Goal: Task Accomplishment & Management: Complete application form

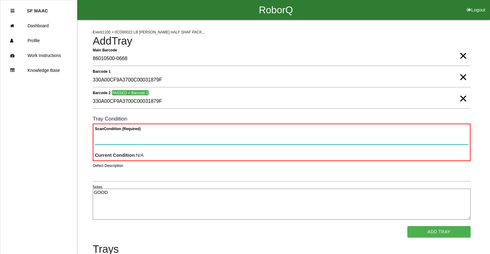
click at [150, 135] on Condition "Scan Condition (Required)" at bounding box center [282, 137] width 374 height 14
type Condition "goo"
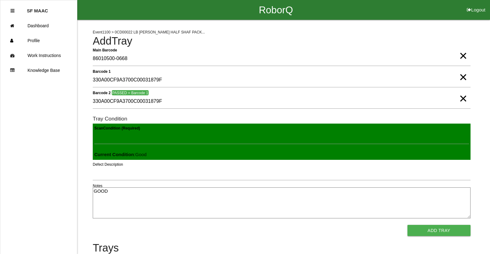
click at [408, 224] on button "Add Tray" at bounding box center [439, 229] width 63 height 11
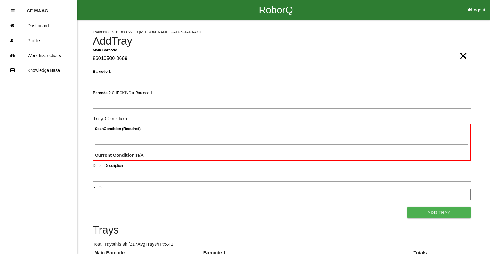
type Barcode "86010500-0669"
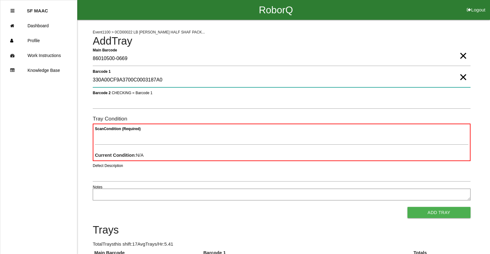
type 1 "330A00CF9A3700C0003187A0"
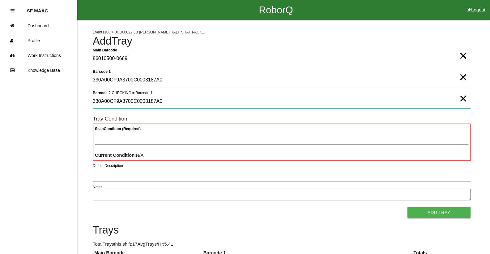
type 2 "330A00CF9A3700C0003187A0"
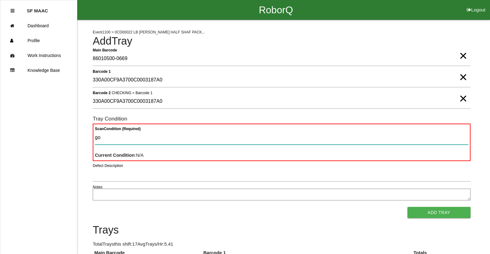
type Condition "goo"
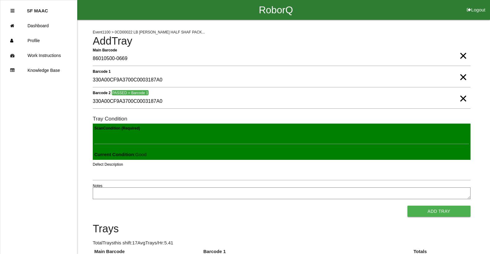
click at [408, 205] on button "Add Tray" at bounding box center [439, 210] width 63 height 11
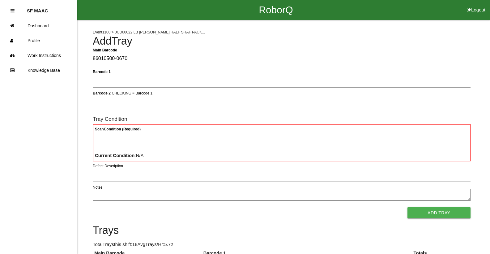
type Barcode "86010500-0670"
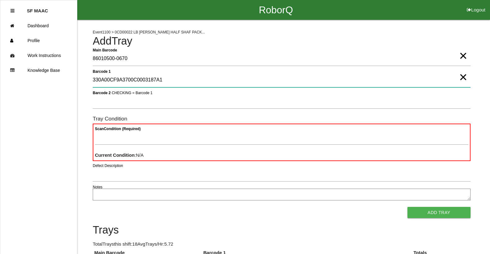
type 1 "330A00CF9A3700C0003187A1"
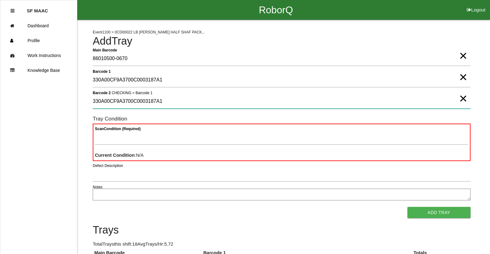
type 2 "330A00CF9A3700C0003187A1"
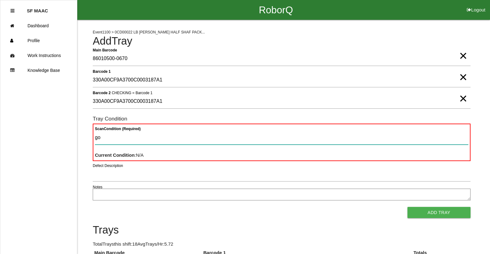
type Condition "goo"
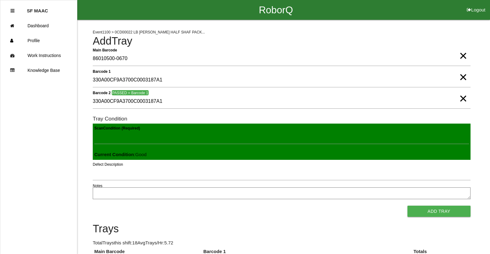
click at [408, 205] on button "Add Tray" at bounding box center [439, 210] width 63 height 11
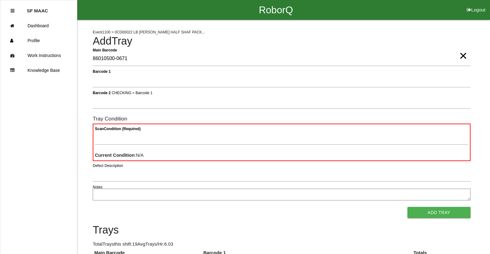
type Barcode "86010500-0671"
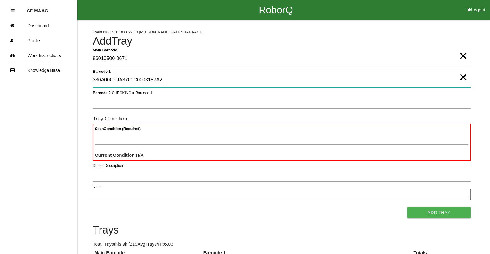
type 1 "330A00CF9A3700C0003187A2"
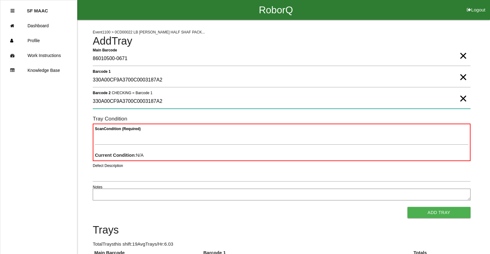
type 2 "330A00CF9A3700C0003187A2"
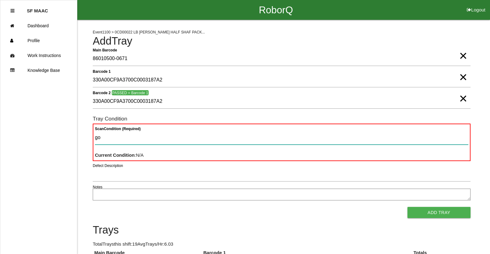
type Condition "goo"
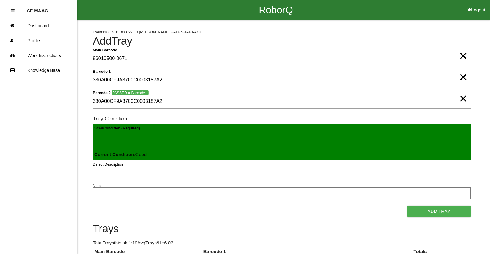
click at [408, 205] on button "Add Tray" at bounding box center [439, 210] width 63 height 11
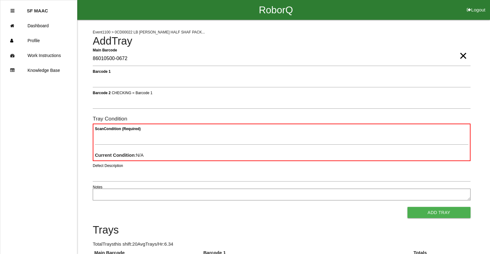
type Barcode "86010500-0672"
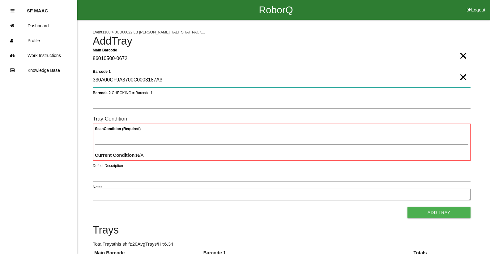
type 1 "330A00CF9A3700C0003187A3"
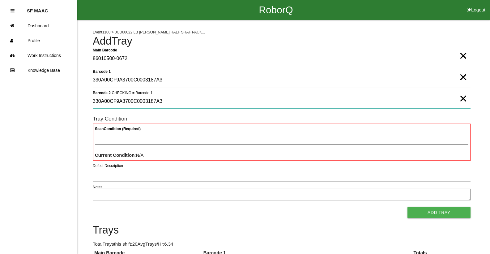
type 2 "330A00CF9A3700C0003187A3"
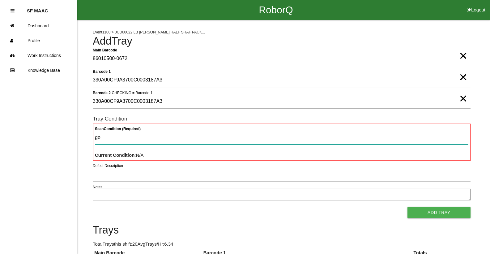
type Condition "goo"
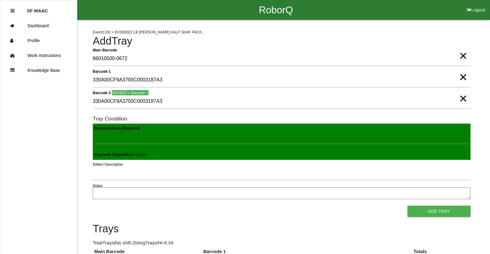
click at [408, 205] on button "Add Tray" at bounding box center [439, 210] width 63 height 11
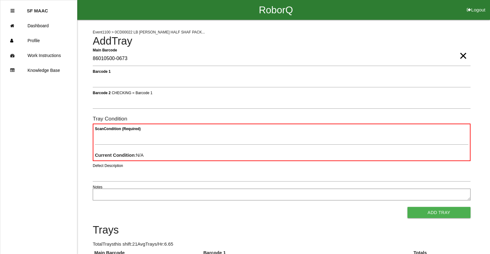
type Barcode "86010500-0673"
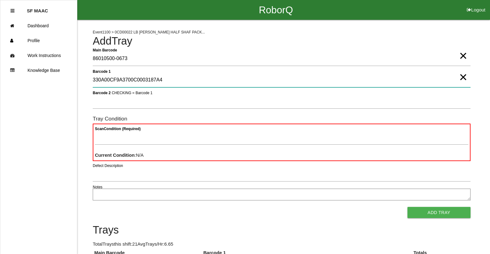
type 1 "330A00CF9A3700C0003187A4"
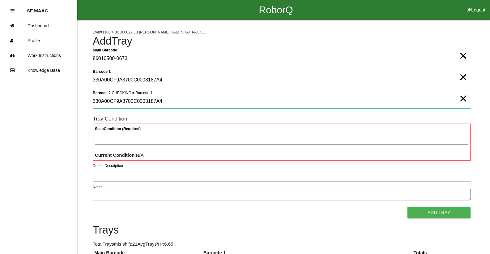
type 2 "330A00CF9A3700C0003187A4"
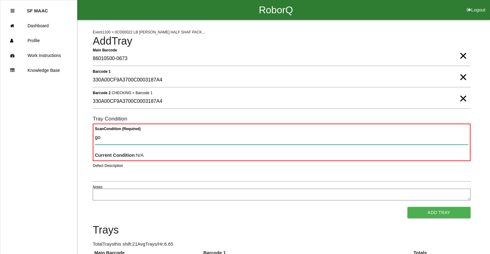
type Condition "goo"
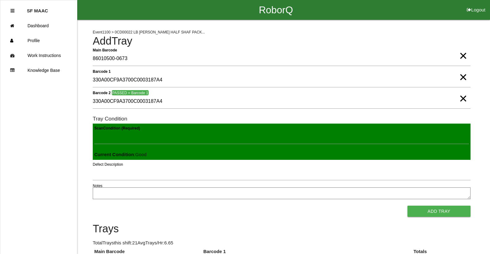
click at [408, 205] on button "Add Tray" at bounding box center [439, 210] width 63 height 11
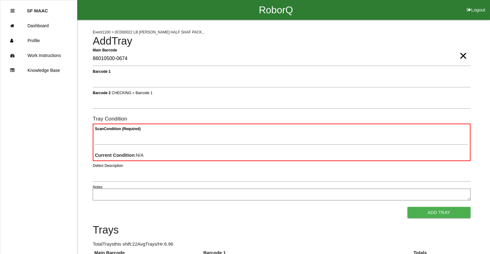
type Barcode "86010500-0674"
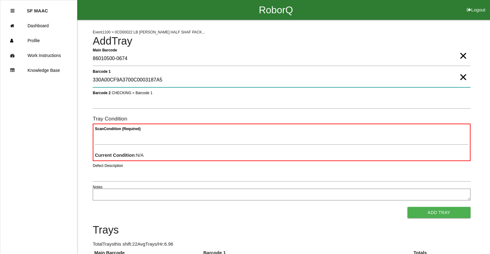
type 1 "330A00CF9A3700C0003187A5"
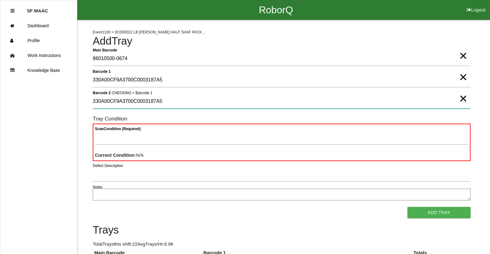
type 2 "330A00CF9A3700C0003187A5"
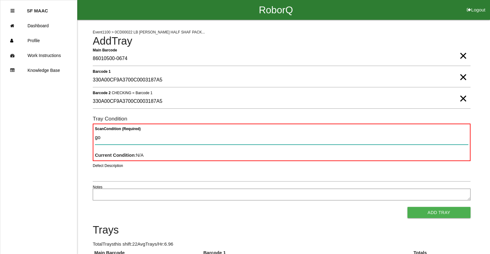
type Condition "goo"
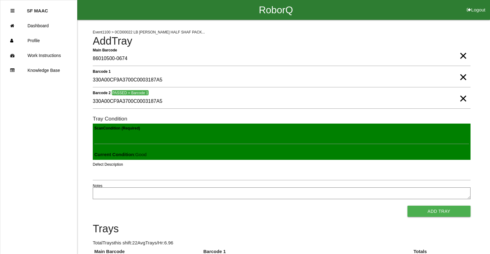
click at [408, 205] on button "Add Tray" at bounding box center [439, 210] width 63 height 11
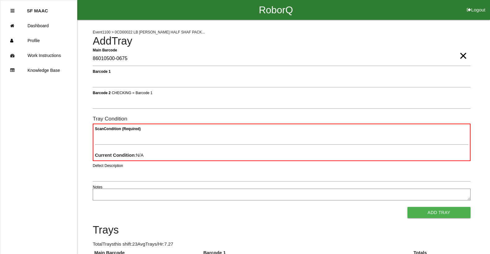
type Barcode "86010500-0675"
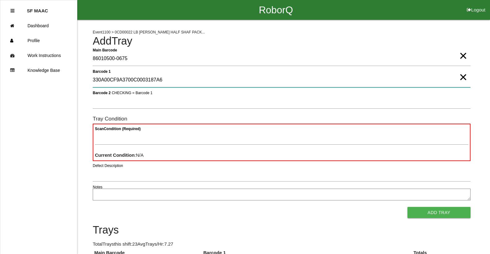
type 1 "330A00CF9A3700C0003187A6"
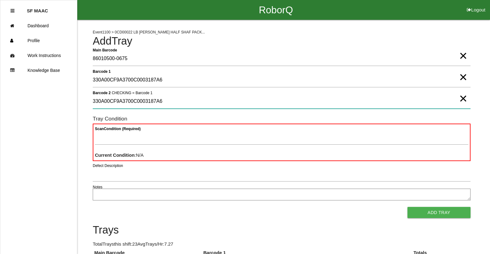
type 2 "330A00CF9A3700C0003187A6"
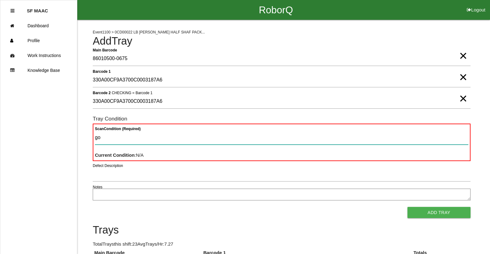
type Condition "goo"
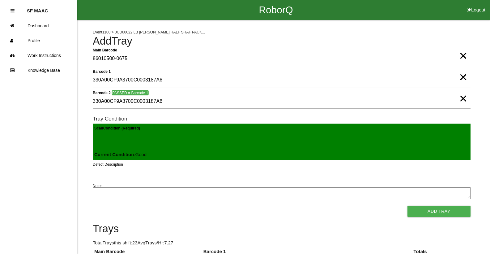
click at [408, 205] on button "Add Tray" at bounding box center [439, 210] width 63 height 11
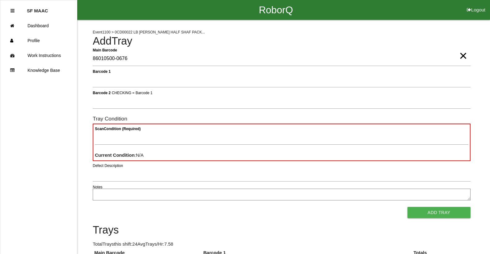
type Barcode "86010500-0676"
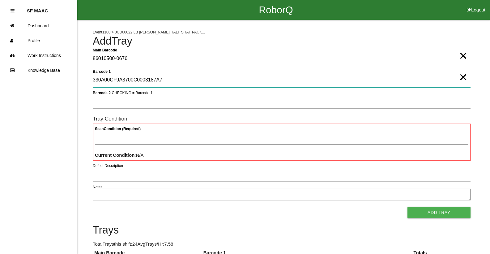
type 1 "330A00CF9A3700C0003187A7"
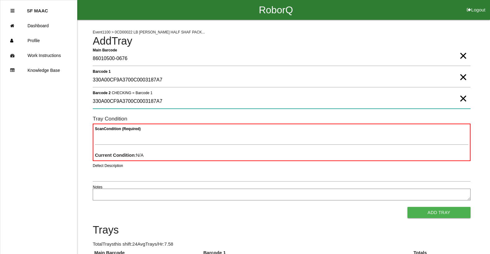
type 2 "330A00CF9A3700C0003187A7"
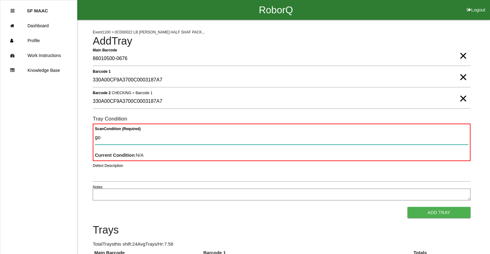
type Condition "goo"
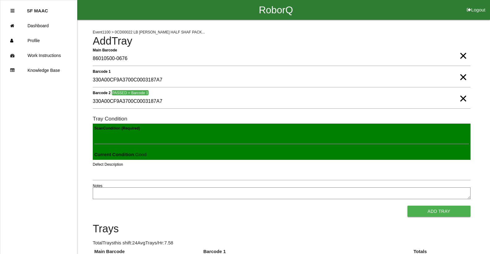
click at [408, 205] on button "Add Tray" at bounding box center [439, 210] width 63 height 11
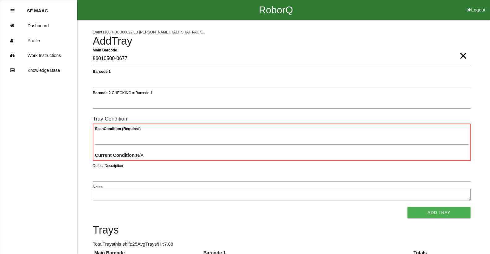
type Barcode "86010500-0677"
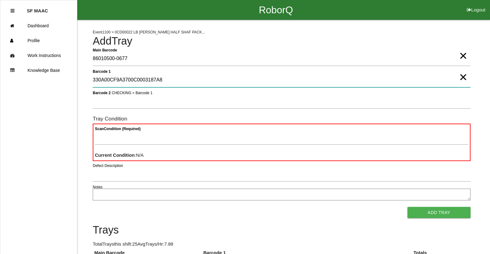
type 1 "330A00CF9A3700C0003187A8"
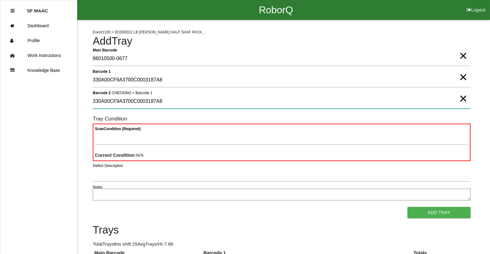
type 2 "330A00CF9A3700C0003187A8"
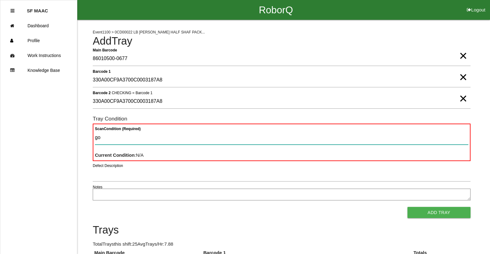
type Condition "goo"
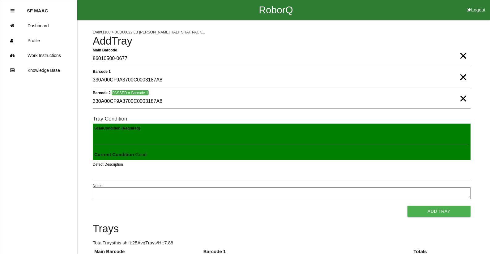
click at [408, 205] on button "Add Tray" at bounding box center [439, 210] width 63 height 11
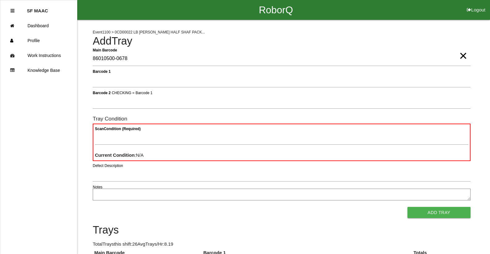
type Barcode "86010500-0678"
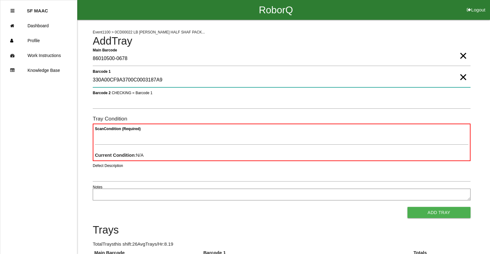
type 1 "330A00CF9A3700C0003187A9"
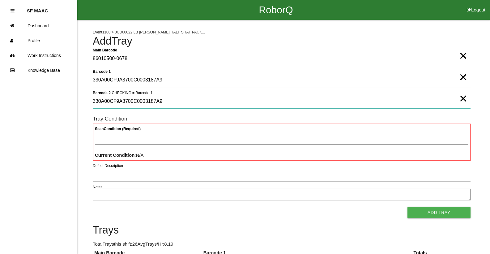
type 2 "330A00CF9A3700C0003187A9"
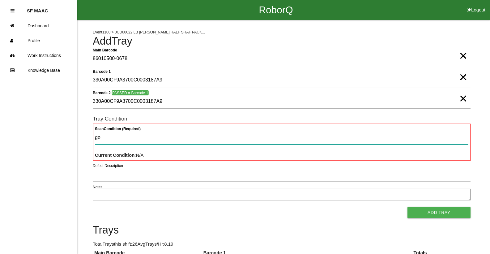
type Condition "goo"
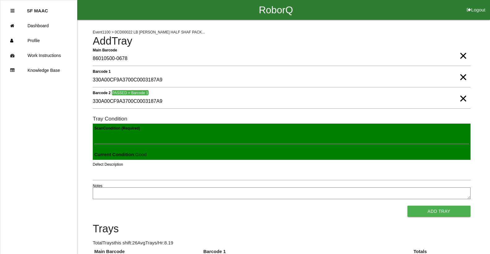
click at [408, 205] on button "Add Tray" at bounding box center [439, 210] width 63 height 11
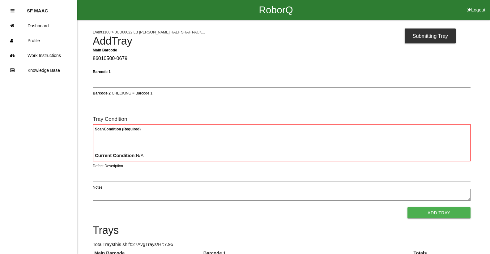
type Barcode "86010500-0679"
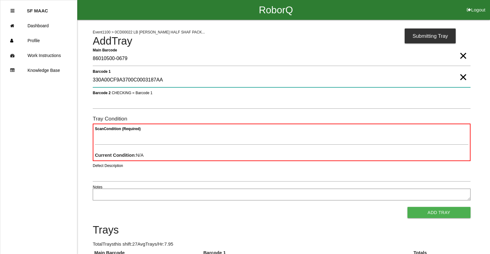
type 1 "330A00CF9A3700C0003187AA"
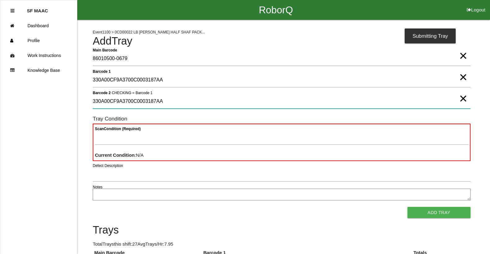
type 2 "330A00CF9A3700C0003187AA"
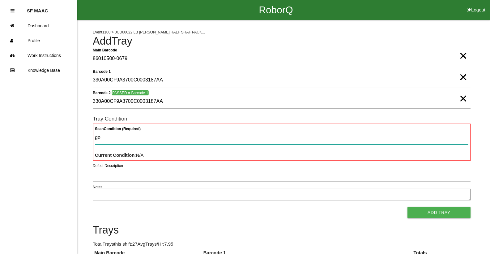
type Condition "goo"
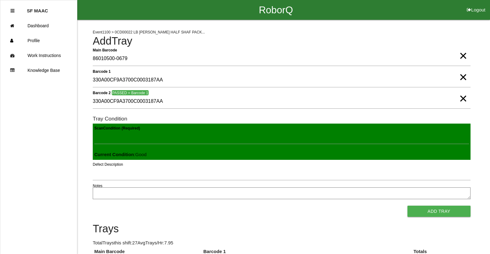
click at [408, 205] on button "Add Tray" at bounding box center [439, 210] width 63 height 11
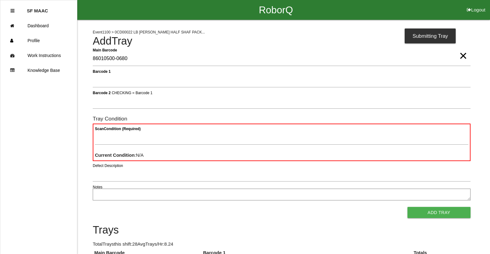
type Barcode "86010500-0680"
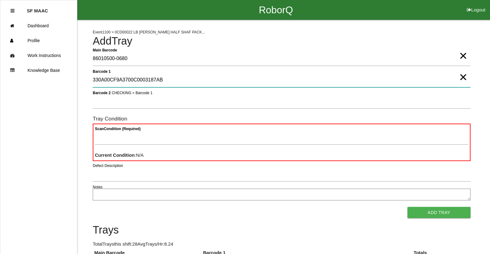
type 1 "330A00CF9A3700C0003187AB"
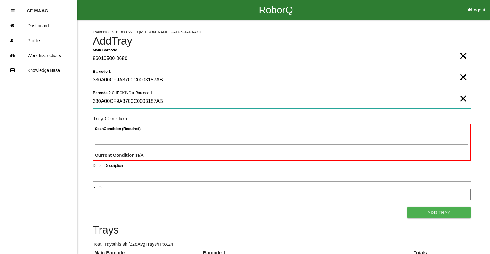
type 2 "330A00CF9A3700C0003187AB"
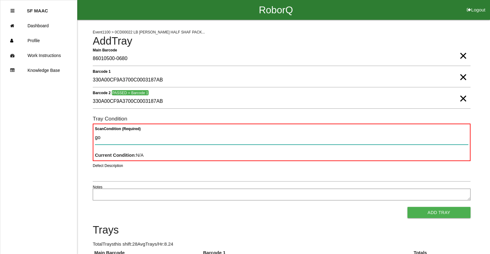
type Condition "goo"
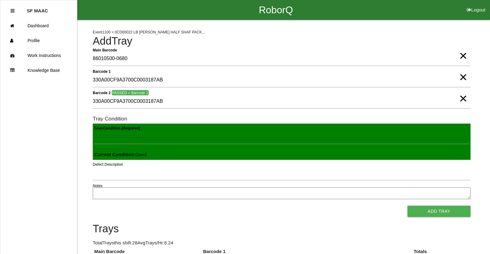
click at [408, 205] on button "Add Tray" at bounding box center [439, 210] width 63 height 11
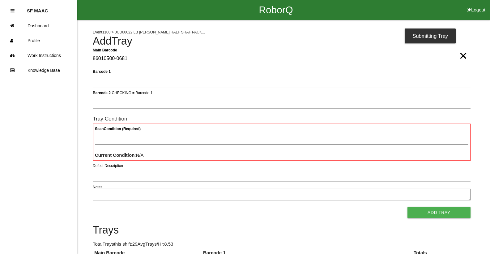
type Barcode "86010500-0681"
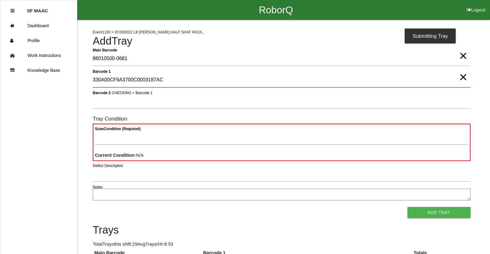
type 1 "330A00CF9A3700C0003187AC"
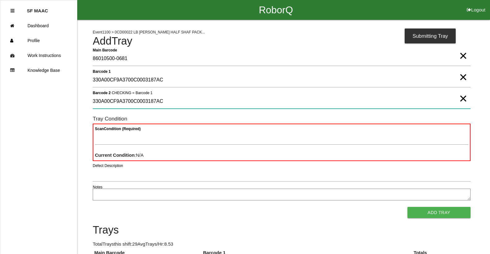
type 2 "330A00CF9A3700C0003187AC"
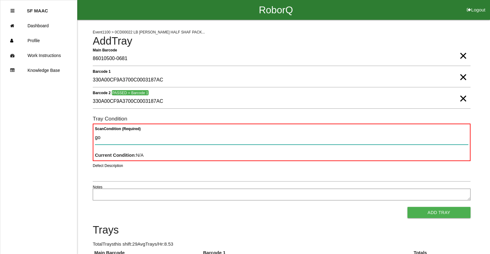
type Condition "goo"
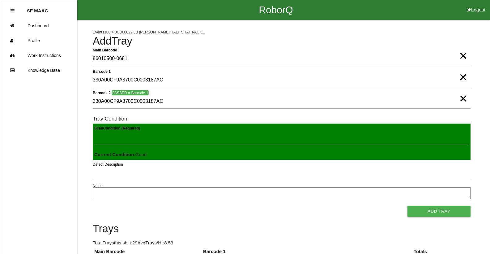
click at [408, 205] on button "Add Tray" at bounding box center [439, 210] width 63 height 11
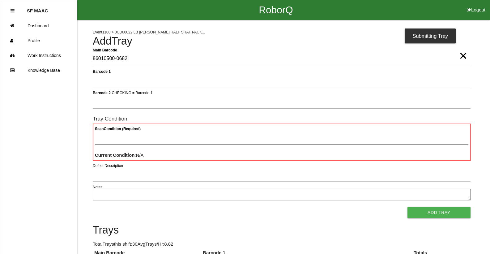
type Barcode "86010500-0682"
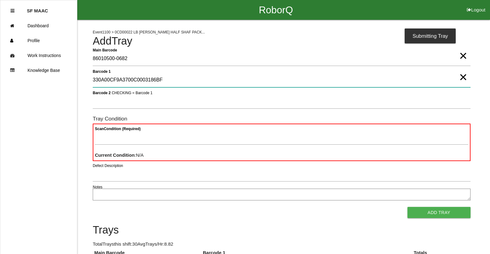
type 1 "330A00CF9A3700C0003186BF"
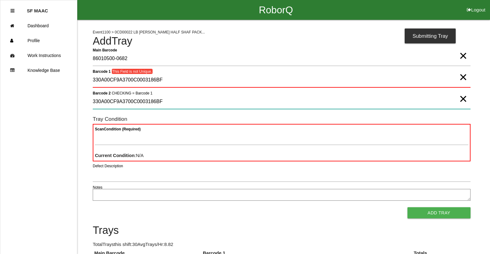
type 2 "330A00CF9A3700C0003186BF"
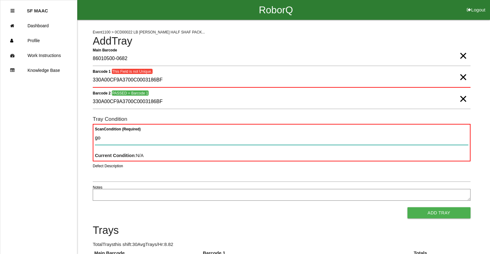
type Condition "goo"
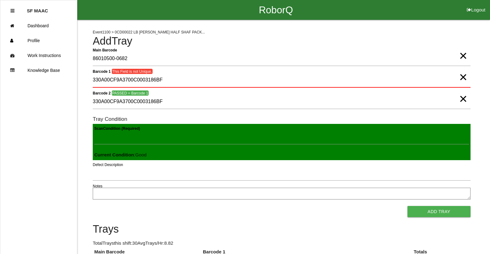
click at [408, 206] on button "Add Tray" at bounding box center [439, 211] width 63 height 11
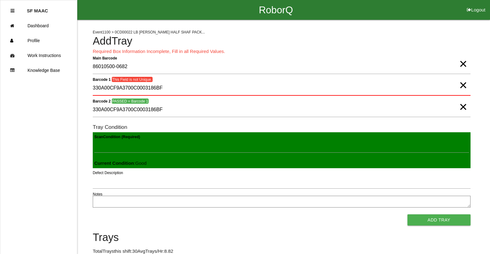
scroll to position [149, 0]
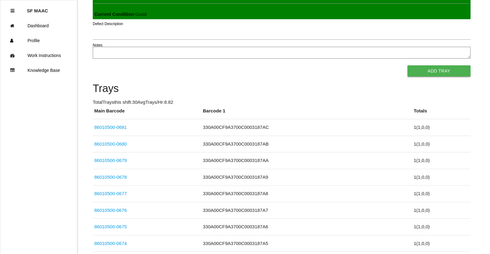
click at [429, 66] on button "Add Tray" at bounding box center [439, 70] width 63 height 11
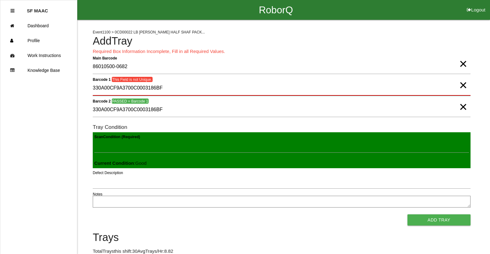
click at [459, 89] on div "Barcode 1 This Field is not Unique. 330A00CF9A3700C0003186BF ×" at bounding box center [282, 89] width 378 height 17
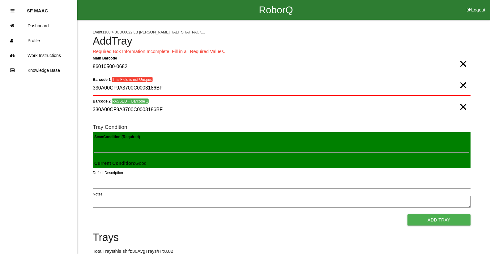
click at [460, 85] on span "×" at bounding box center [463, 79] width 8 height 12
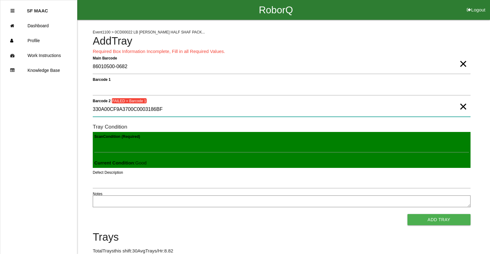
click at [457, 112] on 2 "330A00CF9A3700C0003186BF" at bounding box center [282, 109] width 378 height 14
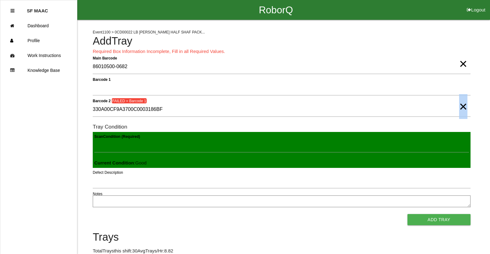
click at [463, 106] on span "×" at bounding box center [463, 100] width 8 height 12
click at [439, 80] on form "Main Barcode 86010500-0682 × Barcode 1 Barcode 2 CHECKING = Barcode 1 Tray Cond…" at bounding box center [282, 142] width 378 height 165
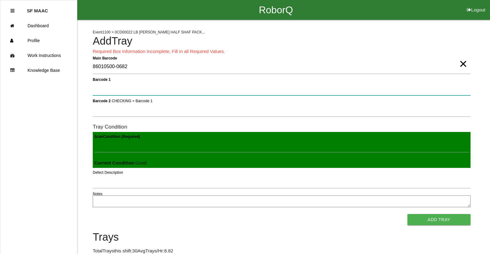
click at [291, 93] on 1 "Barcode 1" at bounding box center [282, 88] width 378 height 14
type 1 "330A00CF9A3700C0003187A1"
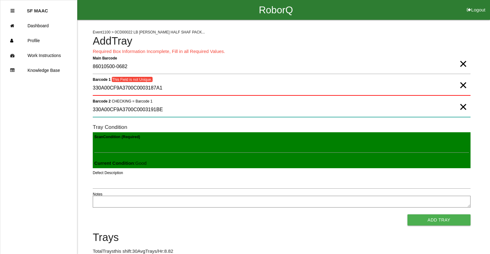
type 2 "330A00CF9A3700C0003191BE"
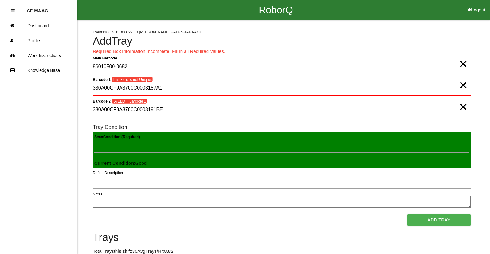
click at [459, 85] on span "×" at bounding box center [463, 79] width 8 height 12
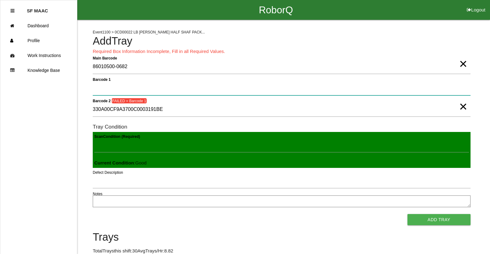
click at [459, 85] on 1 "Barcode 1" at bounding box center [282, 88] width 378 height 14
type 1 "330A00CF9A3700C0003191BE"
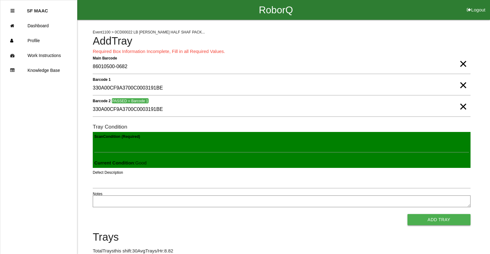
click at [455, 222] on button "Add Tray" at bounding box center [439, 219] width 63 height 11
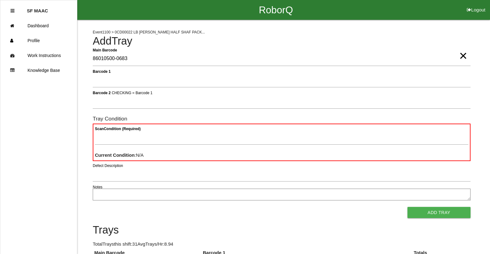
type Barcode "86010500-0683"
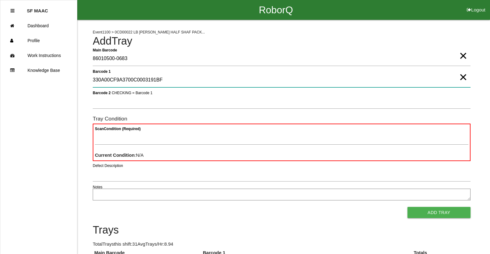
type 1 "330A00CF9A3700C0003191BF"
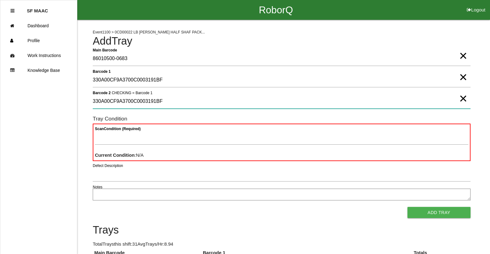
type 2 "330A00CF9A3700C0003191BF"
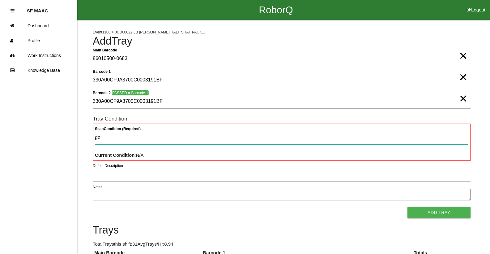
type Condition "goo"
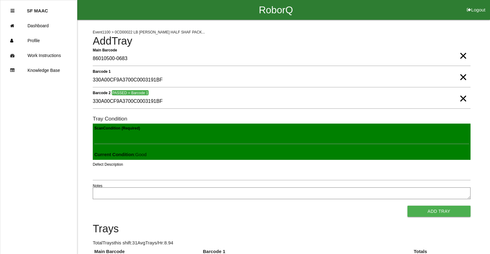
click at [408, 205] on button "Add Tray" at bounding box center [439, 210] width 63 height 11
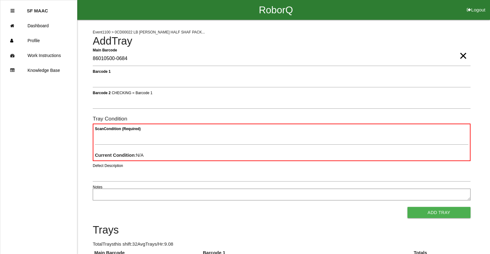
type Barcode "86010500-0684"
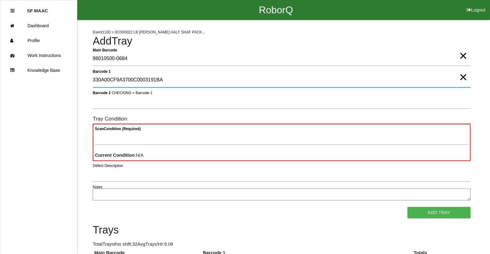
type 1 "330A00CF9A3700C0003191BA"
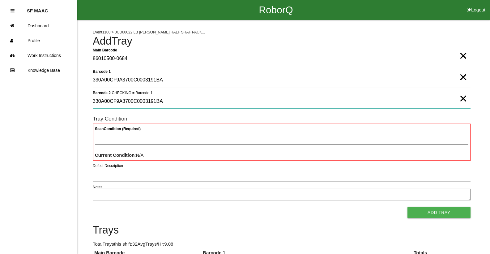
type 2 "330A00CF9A3700C0003191BA"
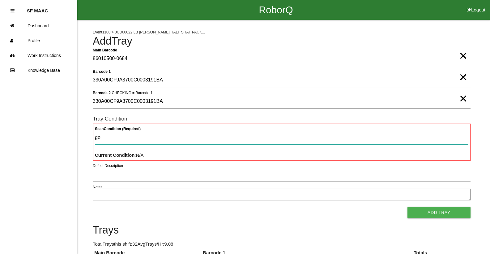
type Condition "goo"
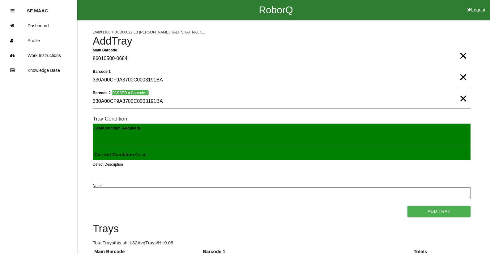
click at [408, 205] on button "Add Tray" at bounding box center [439, 210] width 63 height 11
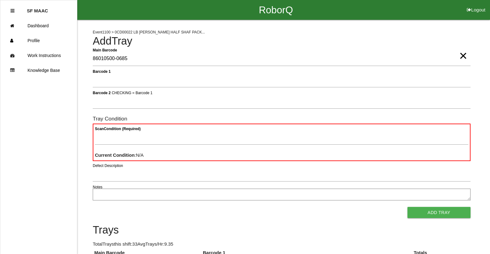
type Barcode "86010500-0685"
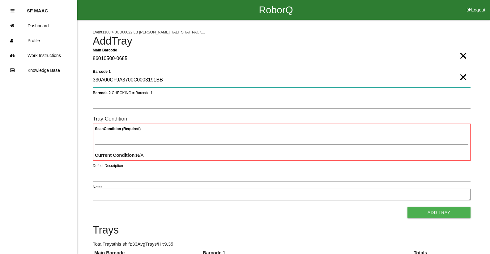
type 1 "330A00CF9A3700C0003191BB"
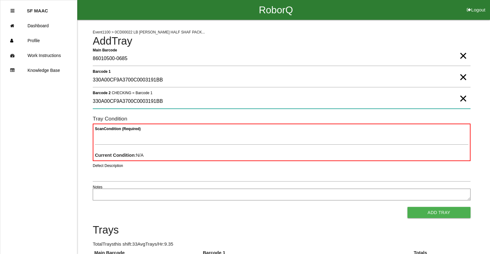
type 2 "330A00CF9A3700C0003191BB"
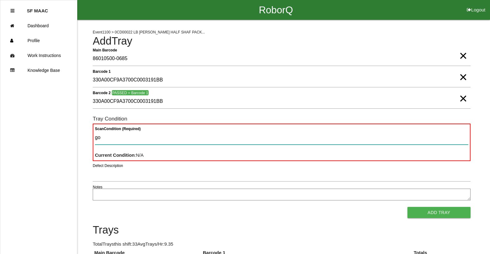
type Condition "goo"
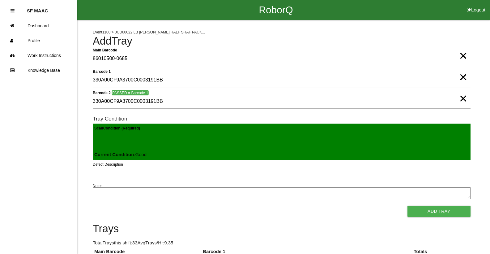
click at [408, 205] on button "Add Tray" at bounding box center [439, 210] width 63 height 11
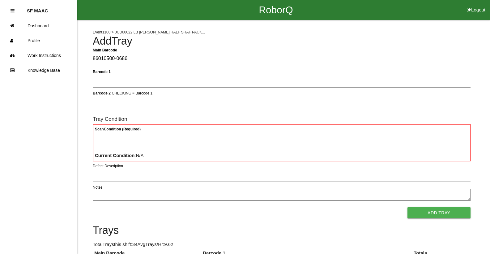
type Barcode "86010500-0686"
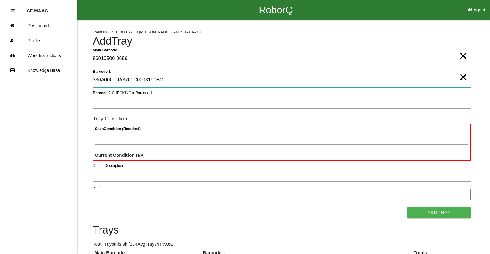
type 1 "330A00CF9A3700C0003191BC"
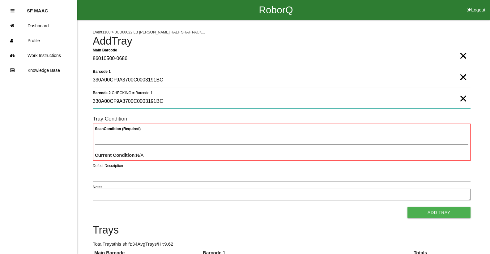
type 2 "330A00CF9A3700C0003191BC"
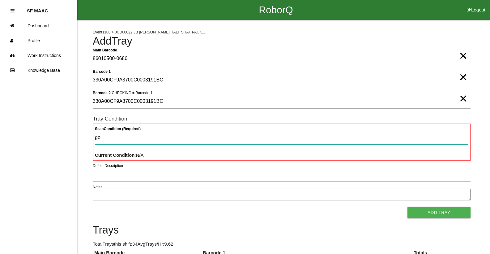
type Condition "goo"
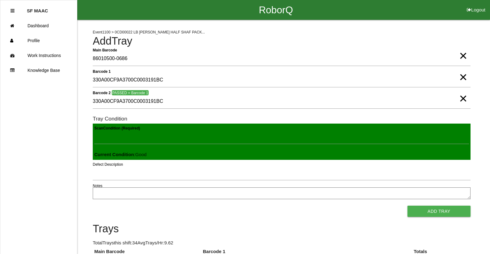
click at [408, 205] on button "Add Tray" at bounding box center [439, 210] width 63 height 11
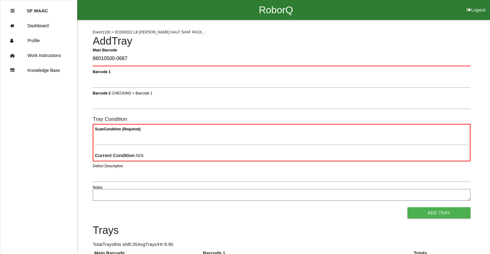
type Barcode "86010500-0687"
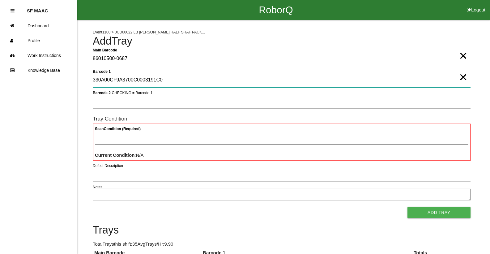
type 1 "330A00CF9A3700C0003191C0"
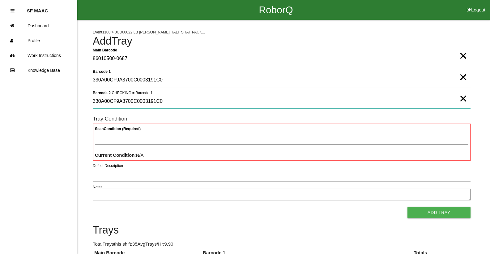
type 2 "330A00CF9A3700C0003191C0"
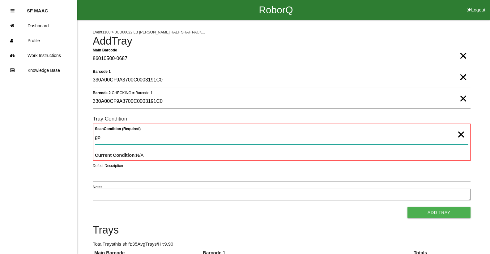
type Condition "goo"
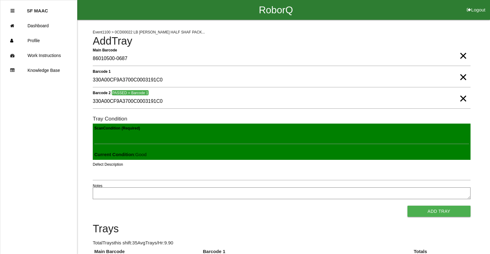
click at [408, 205] on button "Add Tray" at bounding box center [439, 210] width 63 height 11
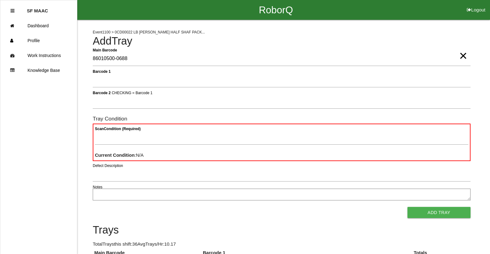
type Barcode "86010500-0688"
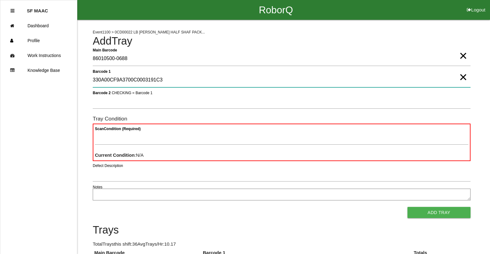
type 1 "330A00CF9A3700C0003191C3"
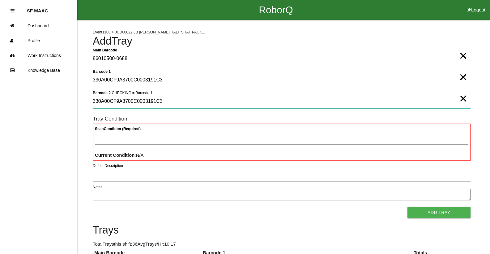
type 2 "330A00CF9A3700C0003191C3"
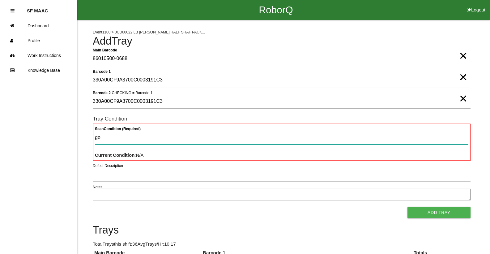
type Condition "goo"
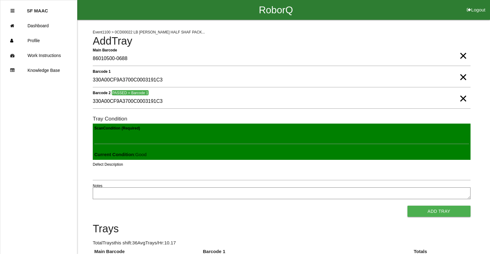
click at [408, 205] on button "Add Tray" at bounding box center [439, 210] width 63 height 11
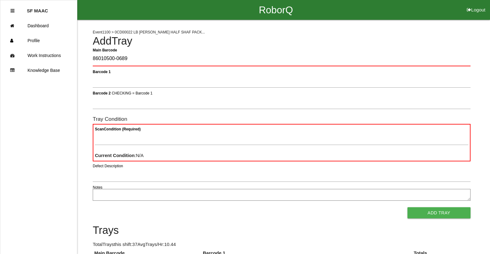
type Barcode "86010500-0689"
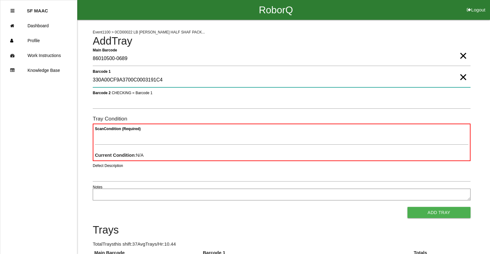
type 1 "330A00CF9A3700C0003191C4"
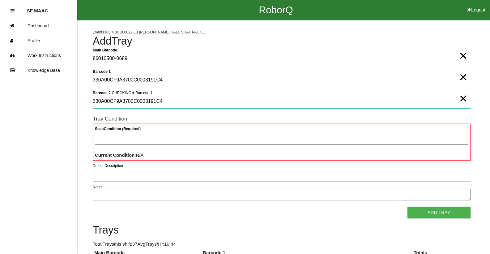
type 2 "330A00CF9A3700C0003191C4"
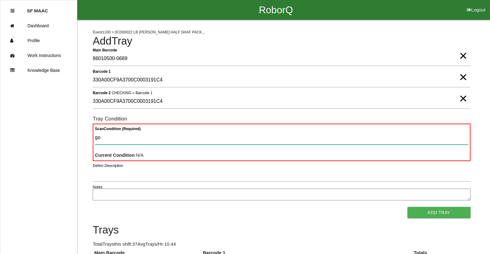
type Condition "goo"
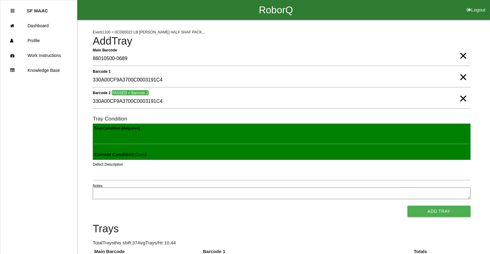
click at [408, 205] on button "Add Tray" at bounding box center [439, 210] width 63 height 11
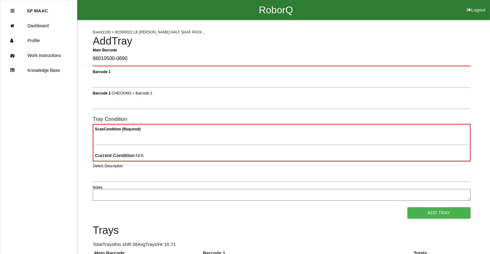
type Barcode "86010500-0690"
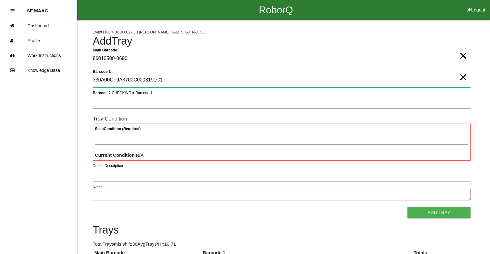
type 1 "330A00CF9A3700C0003191C1"
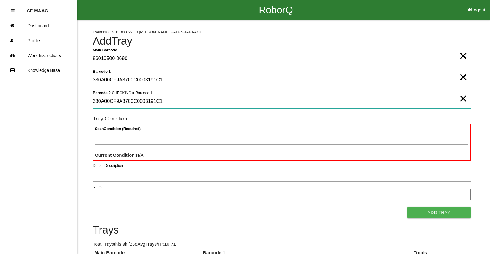
type 2 "330A00CF9A3700C0003191C1"
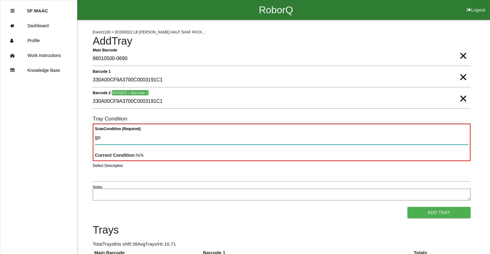
type Condition "goo"
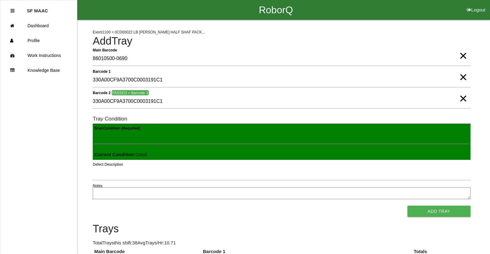
click at [408, 205] on button "Add Tray" at bounding box center [439, 210] width 63 height 11
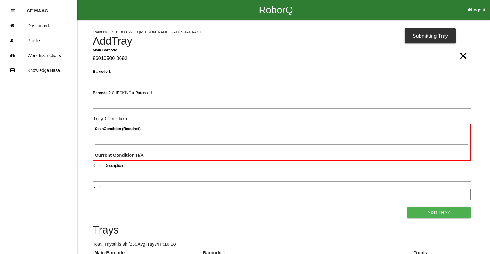
type Barcode "86010500-0692"
click at [463, 56] on span "×" at bounding box center [463, 49] width 8 height 12
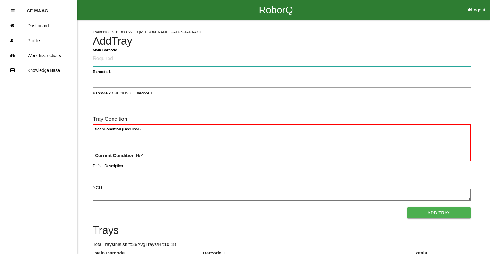
click at [442, 53] on Barcode "Main Barcode" at bounding box center [282, 59] width 378 height 15
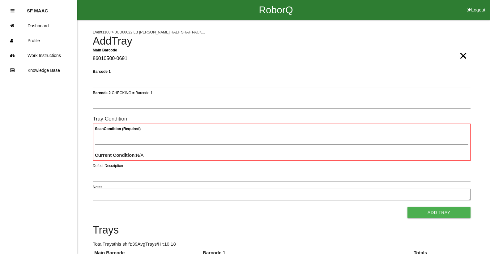
type Barcode "86010500-0691"
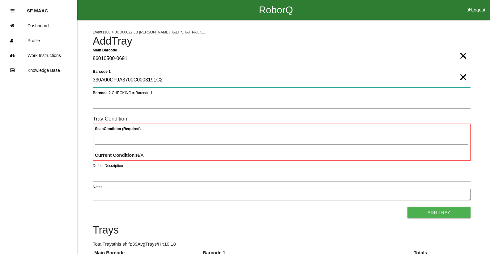
type 1 "330A00CF9A3700C0003191C2"
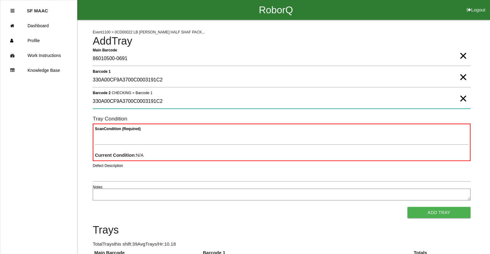
type 2 "330A00CF9A3700C0003191C2"
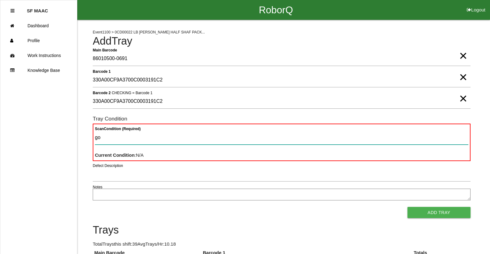
type Condition "goo"
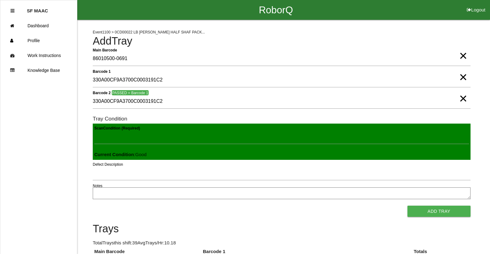
click at [408, 205] on button "Add Tray" at bounding box center [439, 210] width 63 height 11
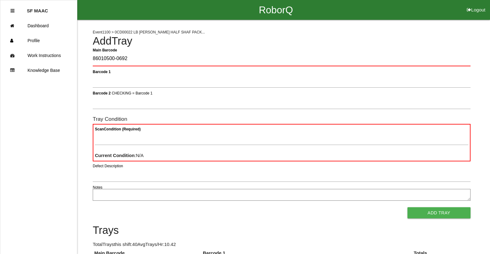
type Barcode "86010500-0692"
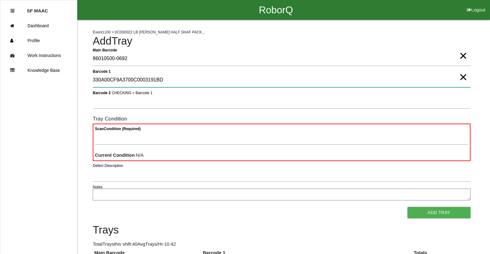
type 1 "330A00CF9A3700C0003191BD"
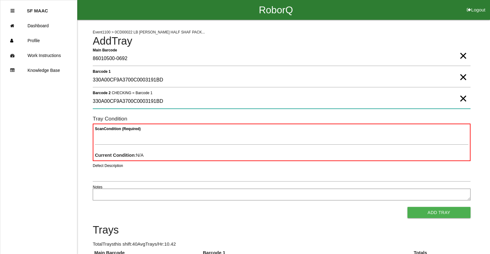
type 2 "330A00CF9A3700C0003191BD"
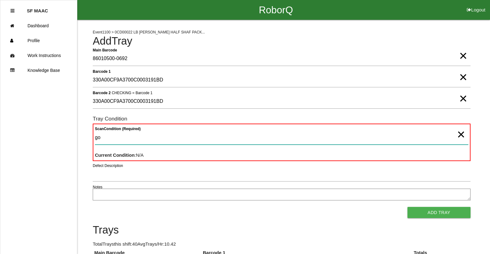
type Condition "goo"
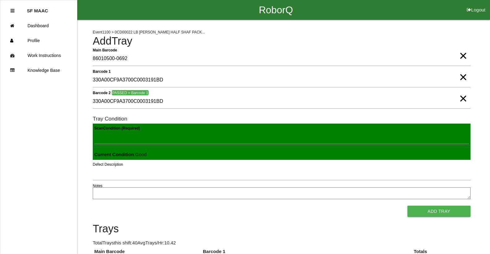
click at [408, 205] on button "Add Tray" at bounding box center [439, 210] width 63 height 11
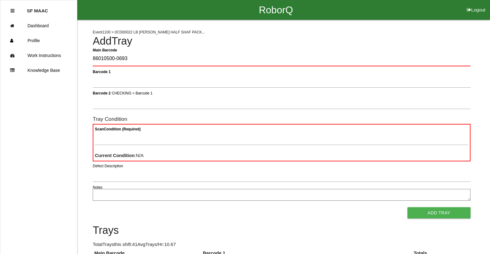
type Barcode "86010500-0693"
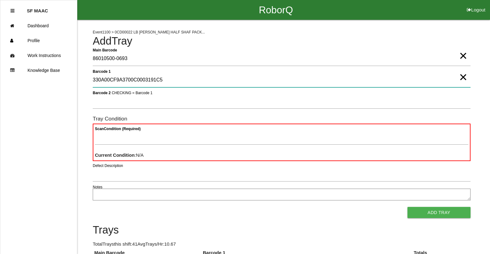
type 1 "330A00CF9A3700C0003191C5"
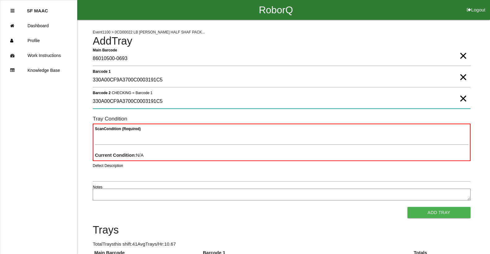
type 2 "330A00CF9A3700C0003191C5"
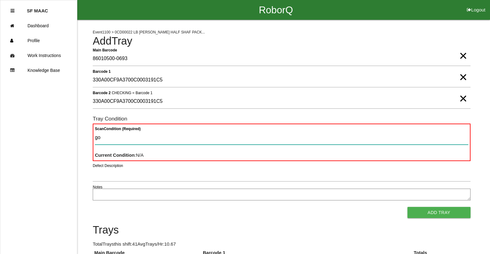
type Condition "goo"
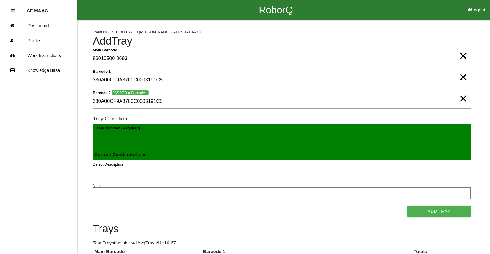
click at [408, 205] on button "Add Tray" at bounding box center [439, 210] width 63 height 11
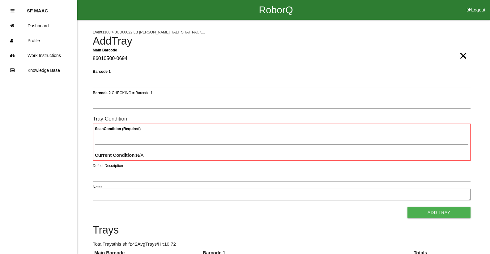
type Barcode "86010500-0694"
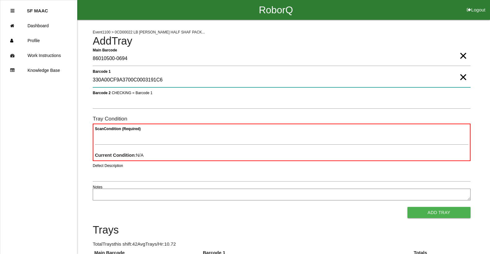
type 1 "330A00CF9A3700C0003191C6"
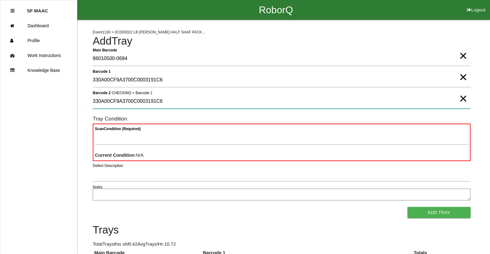
type 2 "330A00CF9A3700C0003191C6"
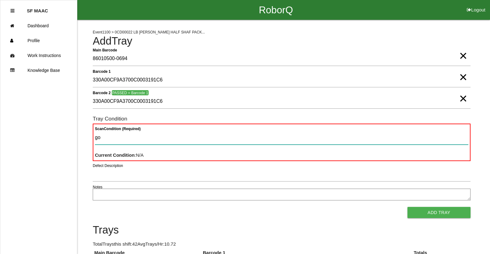
type Condition "goo"
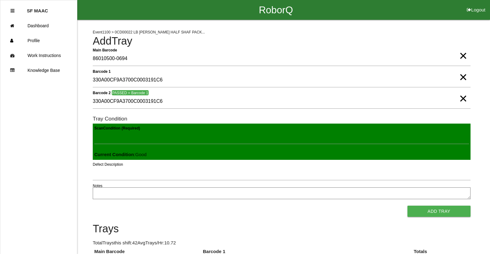
click at [408, 205] on button "Add Tray" at bounding box center [439, 210] width 63 height 11
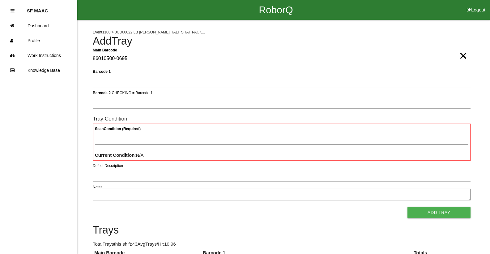
type Barcode "86010500-0695"
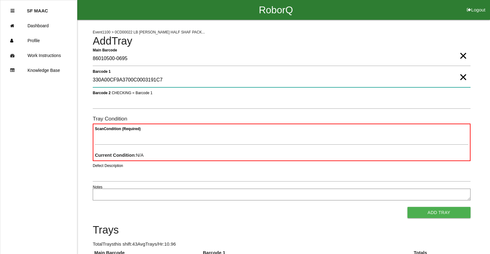
type 1 "330A00CF9A3700C0003191C7"
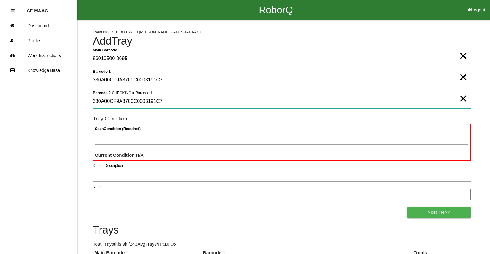
type 2 "330A00CF9A3700C0003191C7"
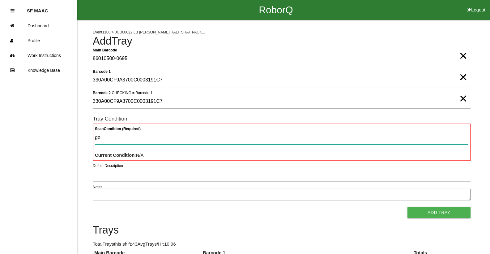
type Condition "goo"
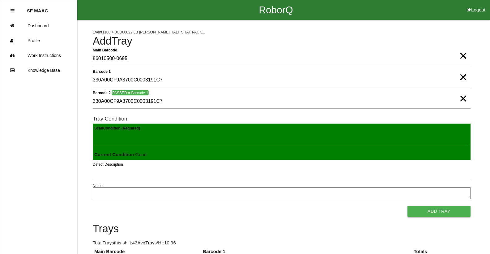
click at [457, 208] on button "Add Tray" at bounding box center [439, 210] width 63 height 11
